Goal: Information Seeking & Learning: Learn about a topic

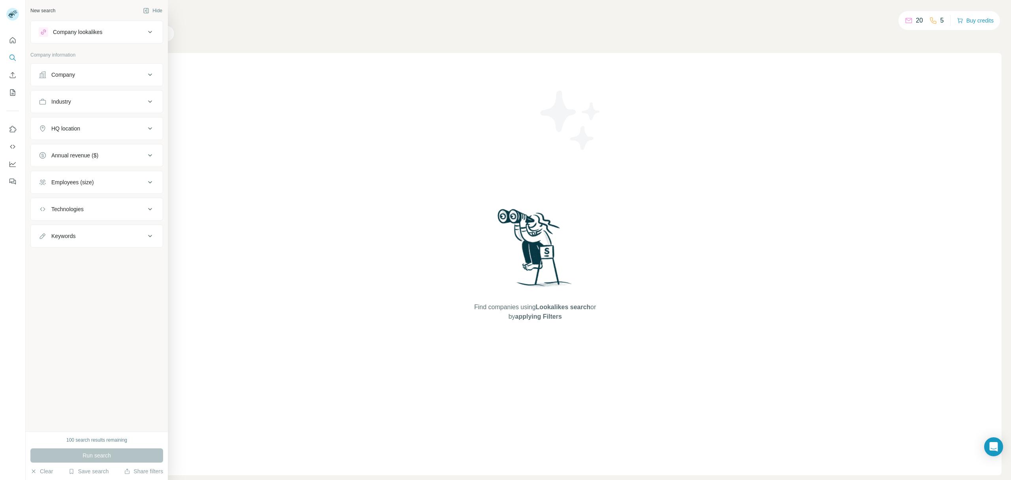
click at [113, 105] on div "Industry" at bounding box center [92, 102] width 107 height 8
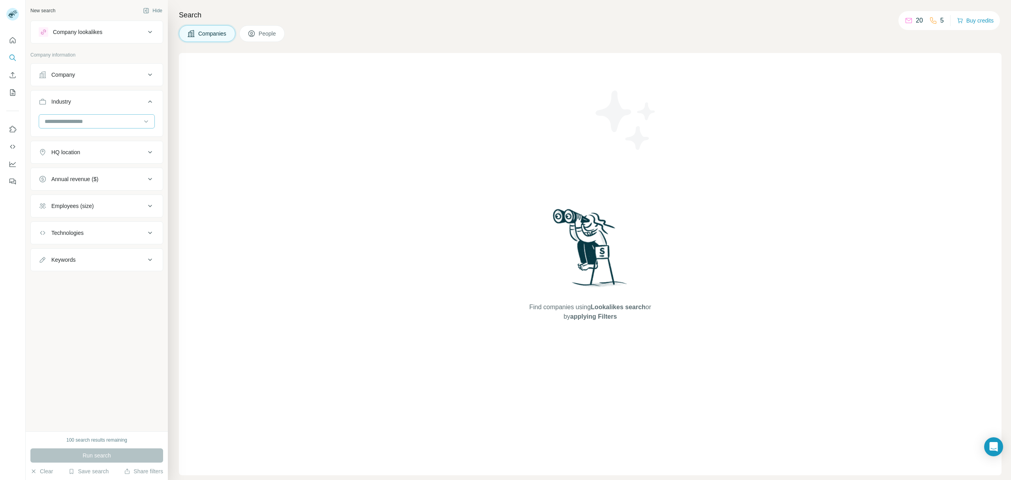
click at [105, 118] on input at bounding box center [93, 121] width 98 height 9
click at [48, 122] on input at bounding box center [93, 121] width 98 height 9
click at [52, 120] on input at bounding box center [93, 121] width 98 height 9
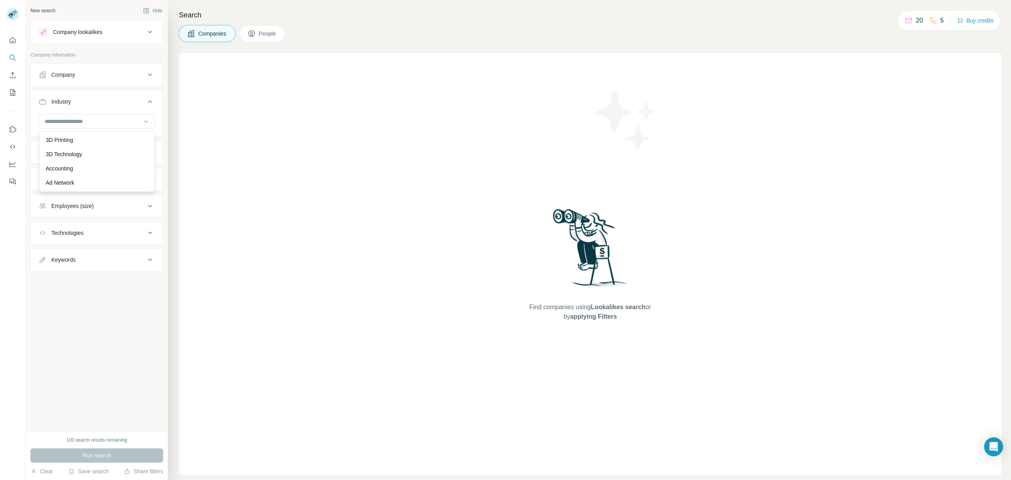
click at [90, 381] on div "New search Hide Company lookalikes Company information Company Industry HQ loca…" at bounding box center [97, 215] width 142 height 431
click at [59, 124] on input at bounding box center [93, 121] width 98 height 9
click at [47, 123] on input at bounding box center [93, 121] width 98 height 9
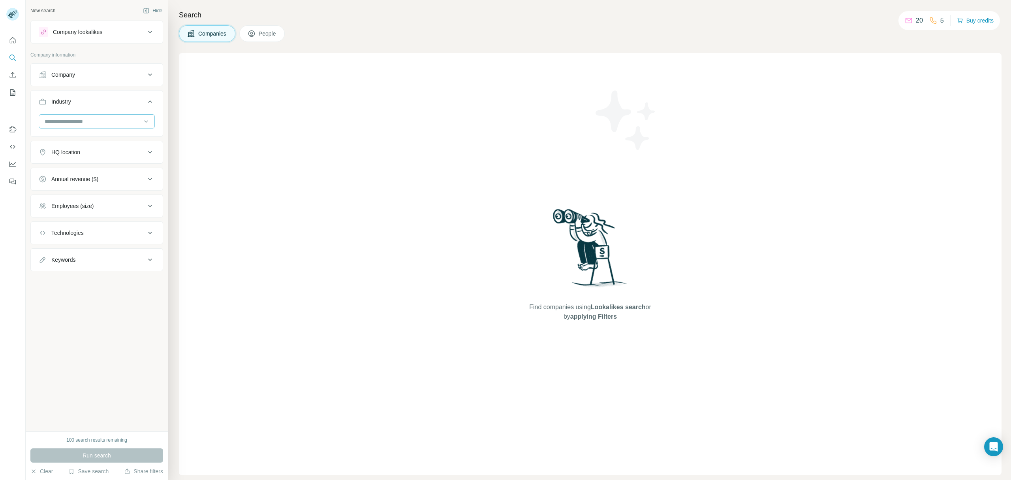
click at [47, 123] on input at bounding box center [93, 121] width 98 height 9
click at [58, 124] on input at bounding box center [93, 121] width 98 height 9
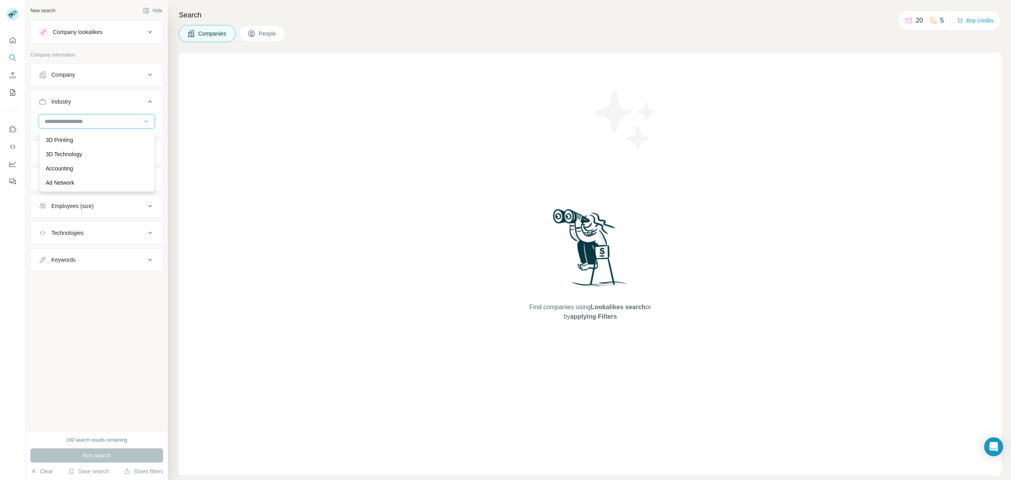
click at [58, 124] on input at bounding box center [93, 121] width 98 height 9
type input "*"
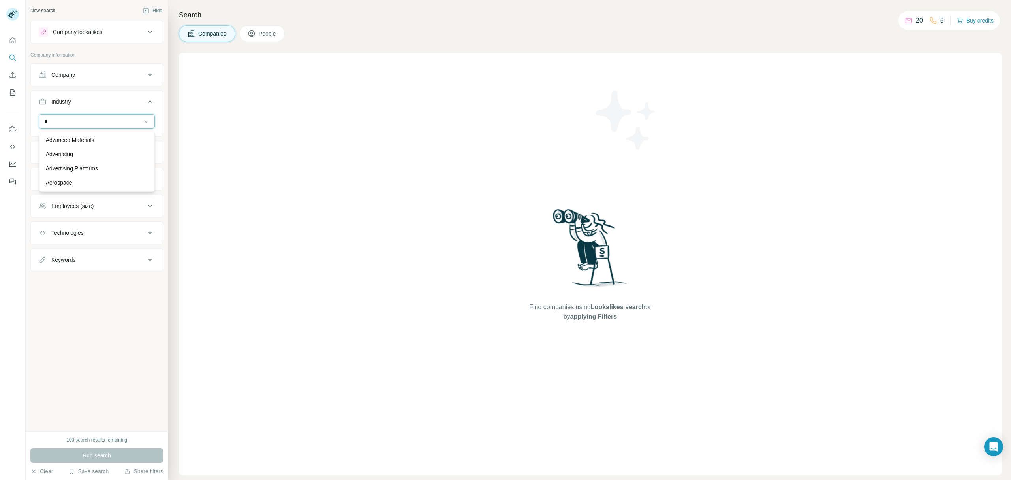
click at [58, 124] on input "*" at bounding box center [93, 121] width 98 height 9
click at [58, 124] on input at bounding box center [93, 121] width 98 height 9
type input "*****"
click at [58, 124] on input "*****" at bounding box center [93, 121] width 98 height 9
click at [65, 122] on input at bounding box center [93, 121] width 98 height 9
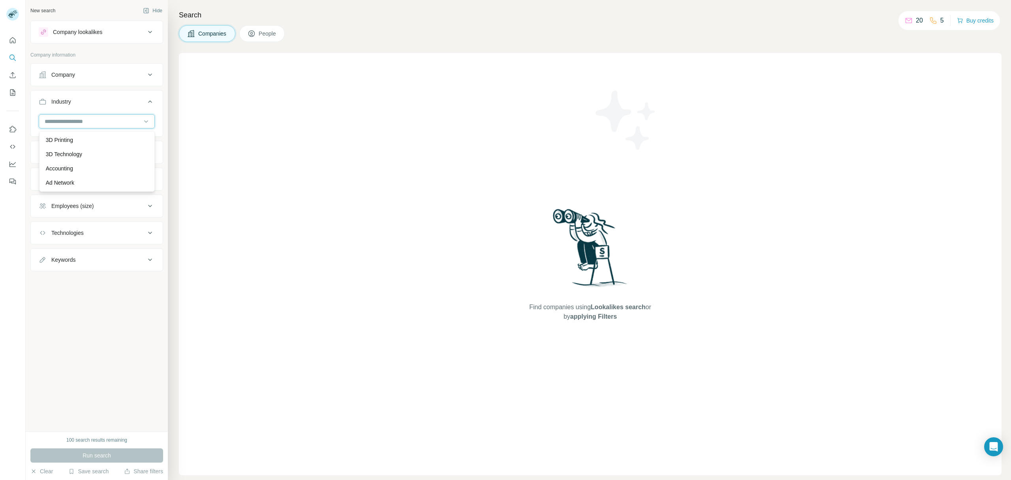
click at [70, 122] on input at bounding box center [93, 121] width 98 height 9
click at [13, 37] on icon "Quick start" at bounding box center [13, 40] width 8 height 8
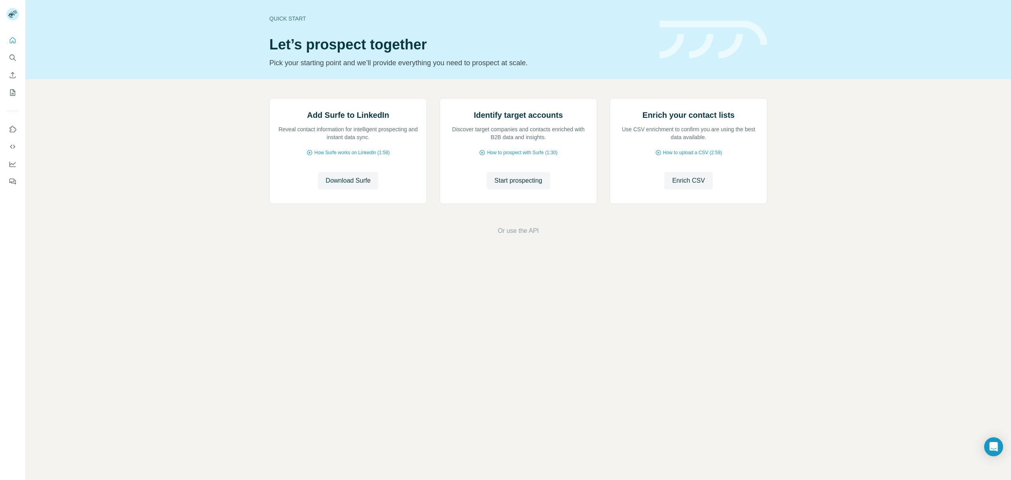
click at [15, 56] on icon "Search" at bounding box center [13, 58] width 8 height 8
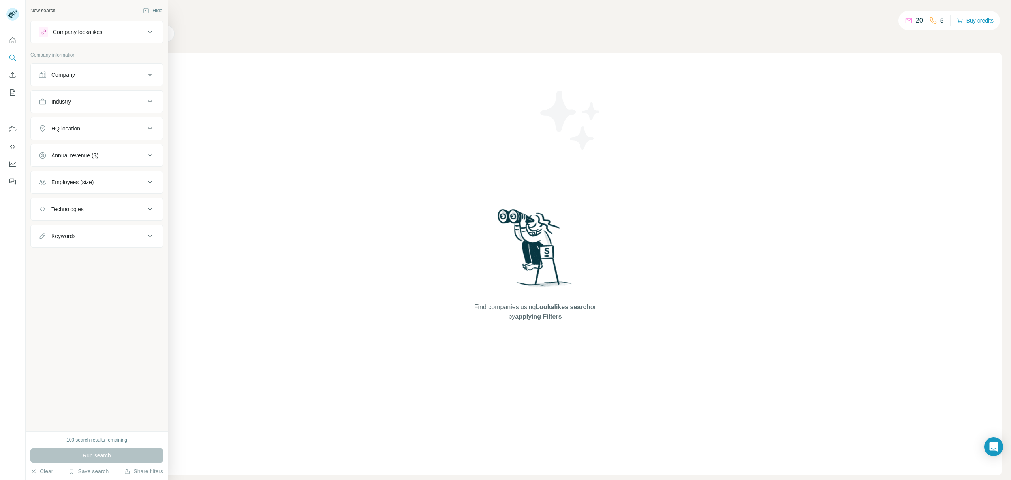
click at [71, 101] on div "Industry" at bounding box center [61, 102] width 20 height 8
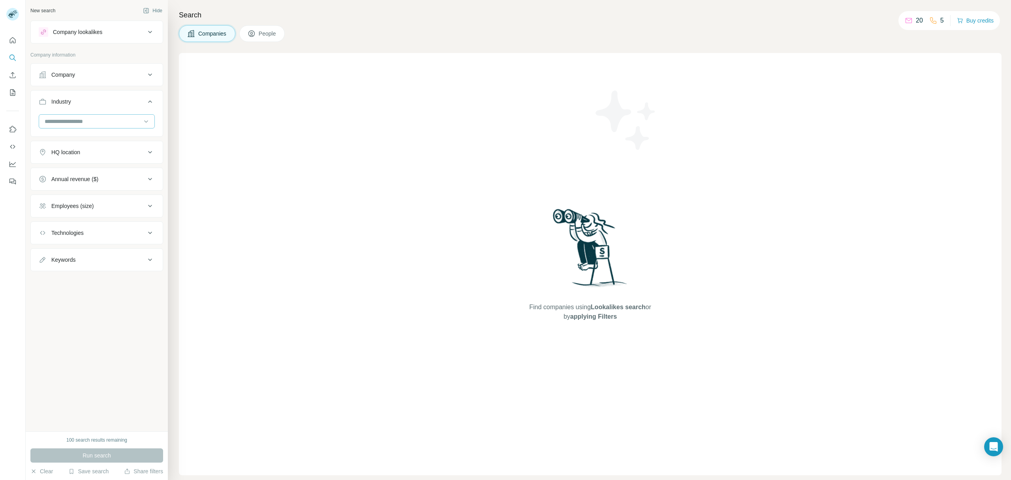
click at [51, 126] on input at bounding box center [93, 121] width 98 height 9
type input "*****"
click at [53, 140] on p "Shipping" at bounding box center [57, 140] width 22 height 8
click at [78, 122] on input at bounding box center [93, 121] width 98 height 9
drag, startPoint x: 46, startPoint y: 122, endPoint x: 48, endPoint y: 128, distance: 6.5
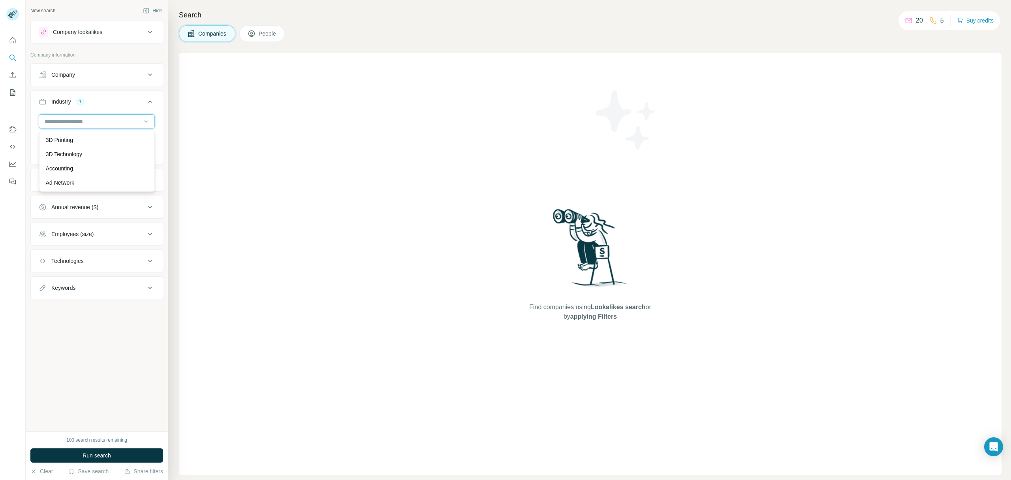
click at [46, 122] on input at bounding box center [93, 121] width 98 height 9
click at [48, 121] on input at bounding box center [93, 121] width 98 height 9
click at [53, 121] on input at bounding box center [93, 121] width 98 height 9
click at [49, 120] on input at bounding box center [93, 121] width 98 height 9
type input "***"
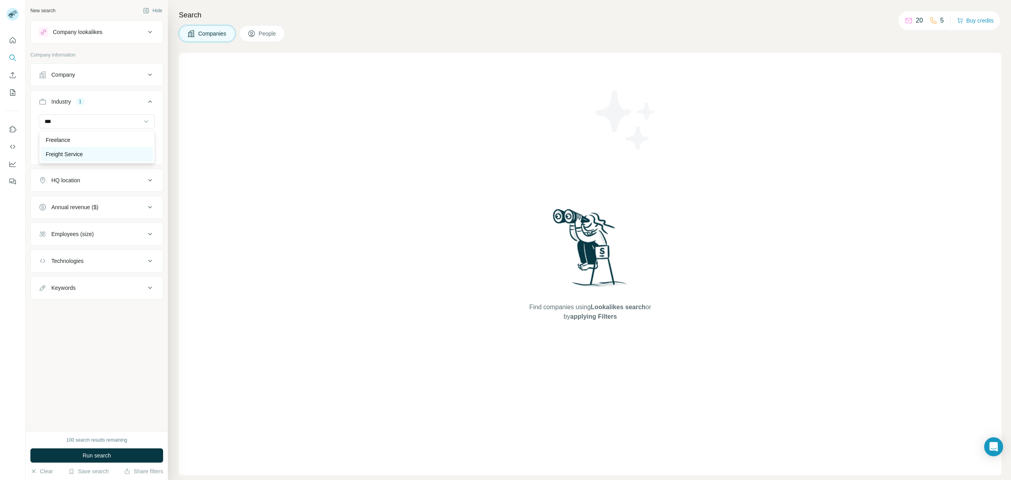
click at [60, 150] on p "Freight Service" at bounding box center [64, 154] width 37 height 8
click at [91, 186] on button "HQ location" at bounding box center [97, 180] width 132 height 19
click at [71, 204] on input "text" at bounding box center [97, 200] width 116 height 14
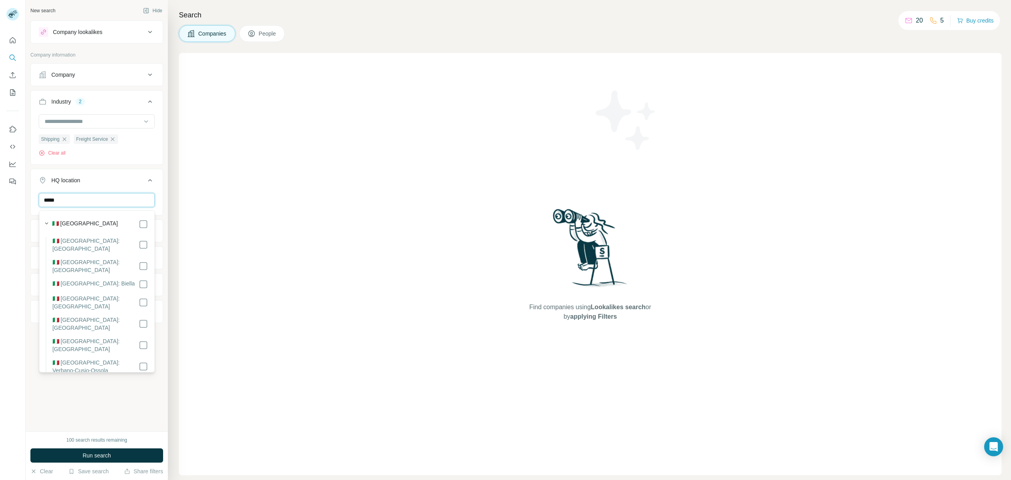
type input "*****"
click at [126, 225] on div "🇮🇹 [GEOGRAPHIC_DATA]" at bounding box center [100, 223] width 96 height 9
click at [100, 394] on div "New search Hide Company lookalikes Company information Company Industry 2 Shipp…" at bounding box center [97, 215] width 142 height 431
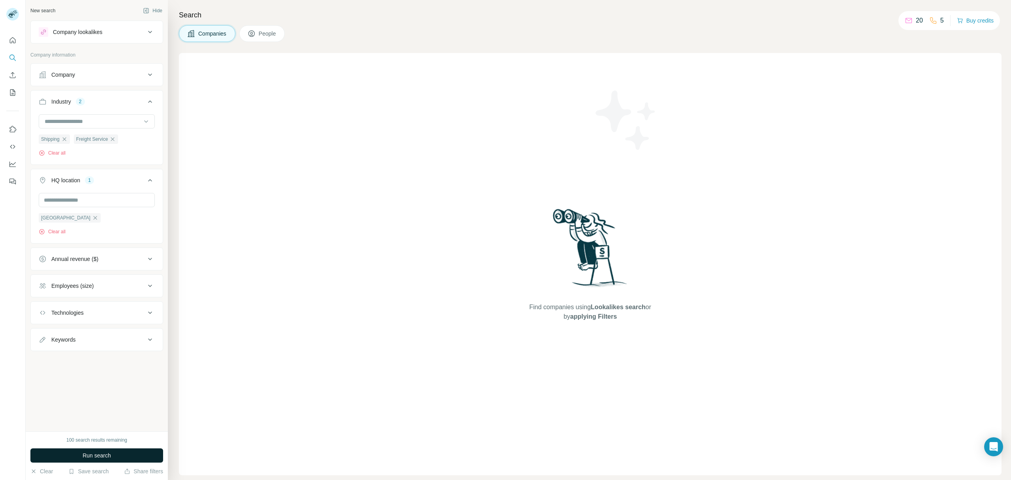
click at [84, 453] on span "Run search" at bounding box center [97, 455] width 28 height 8
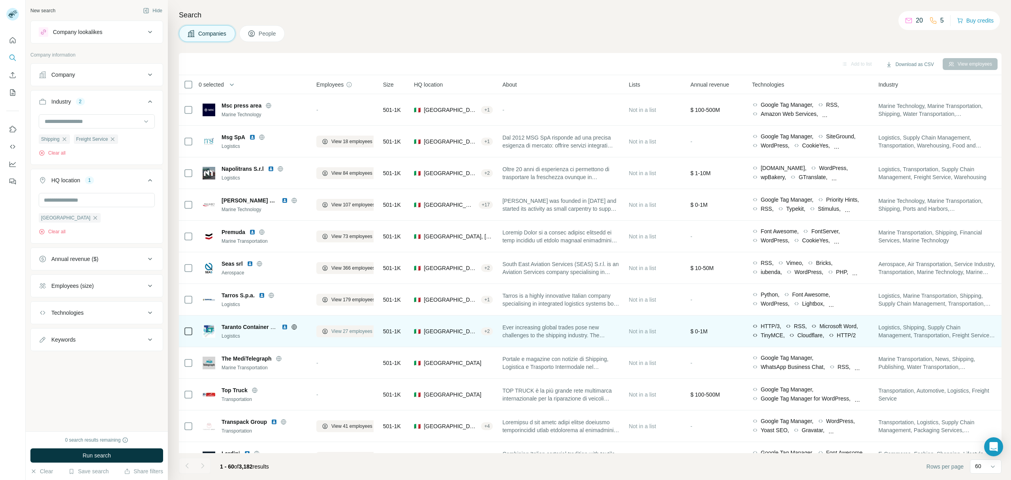
scroll to position [1542, 0]
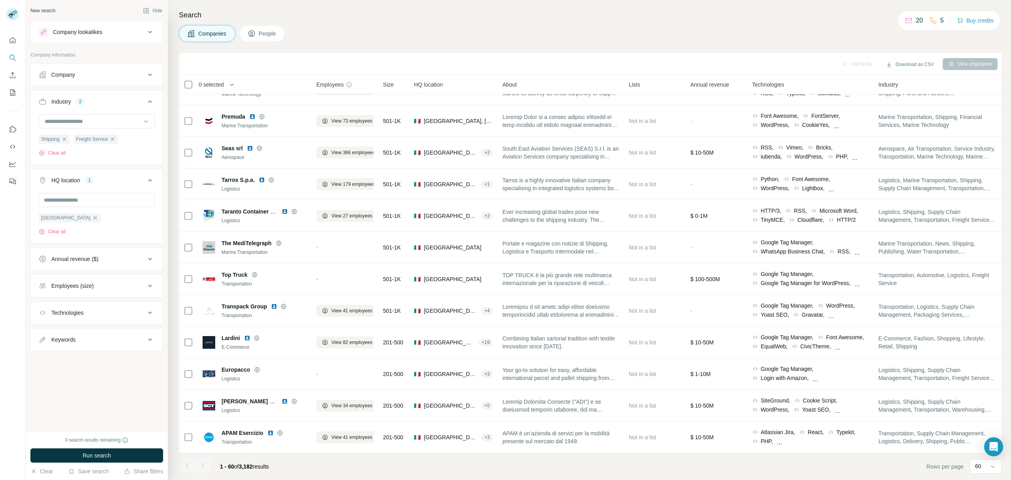
click at [601, 47] on div "Search Companies People Add to list Download as CSV View employees 0 selected C…" at bounding box center [589, 240] width 843 height 480
click at [671, 53] on div "Add to list Download as CSV View employees" at bounding box center [590, 64] width 823 height 22
